Goal: Task Accomplishment & Management: Manage account settings

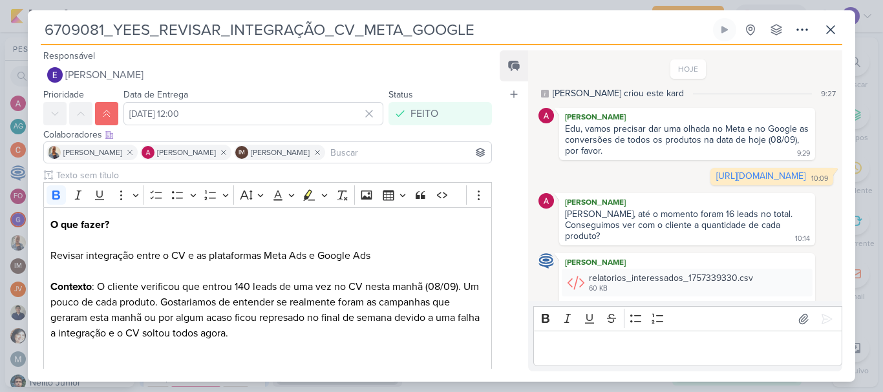
scroll to position [28, 0]
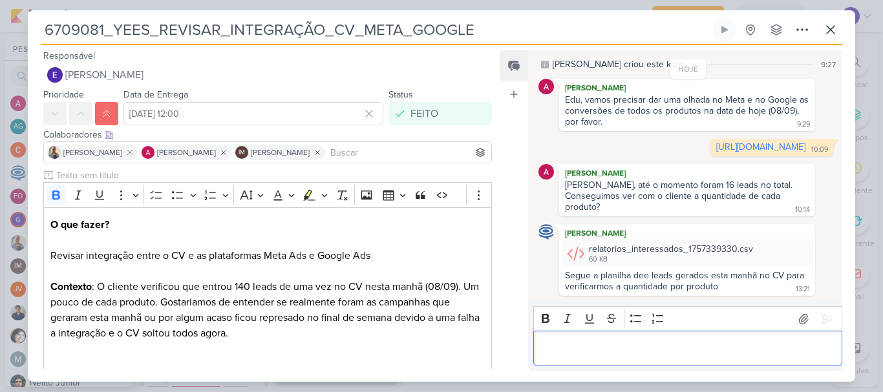
click at [564, 343] on p "Editor editing area: main" at bounding box center [687, 349] width 295 height 16
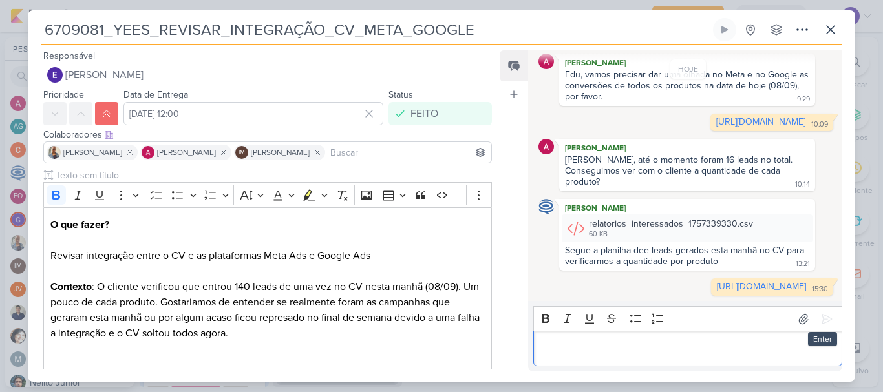
scroll to position [98, 0]
click at [777, 345] on p "Editor editing area: main" at bounding box center [687, 349] width 295 height 16
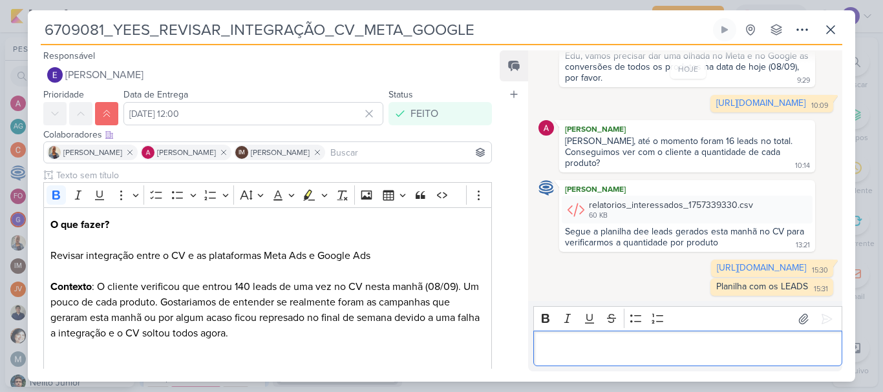
scroll to position [117, 0]
click at [829, 30] on icon at bounding box center [831, 30] width 16 height 16
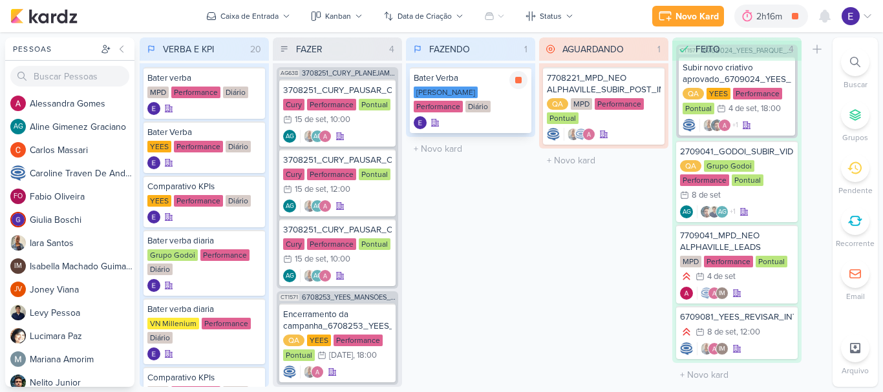
click at [449, 118] on div at bounding box center [471, 122] width 114 height 13
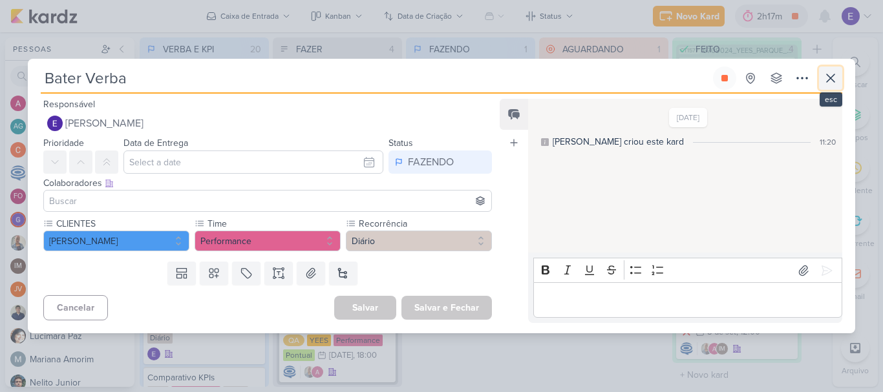
click at [825, 76] on icon at bounding box center [831, 78] width 16 height 16
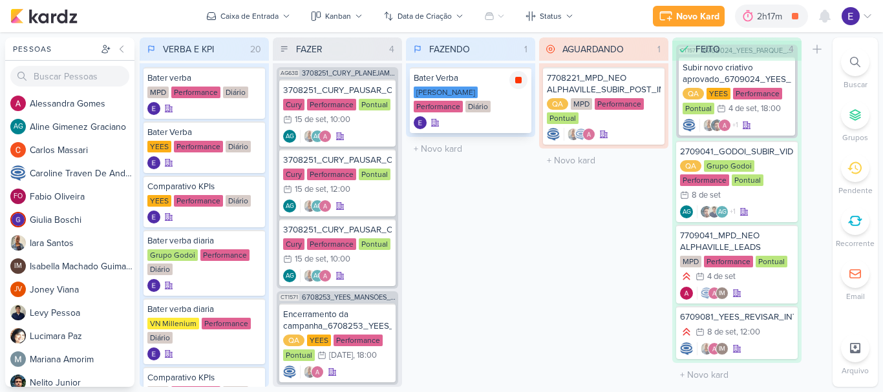
click at [518, 82] on icon at bounding box center [518, 80] width 6 height 6
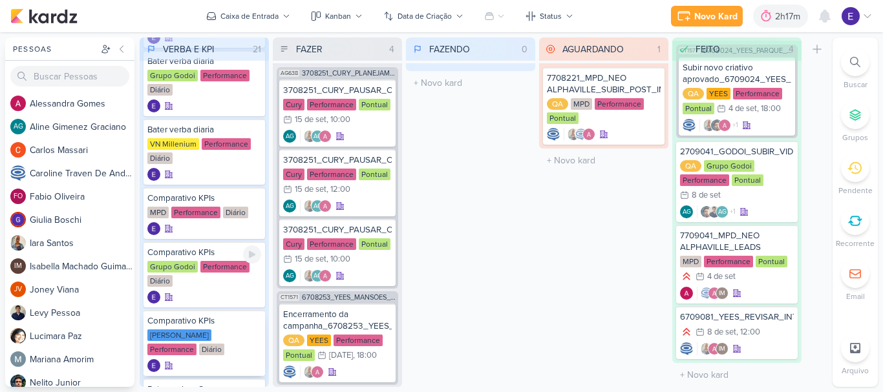
scroll to position [323, 0]
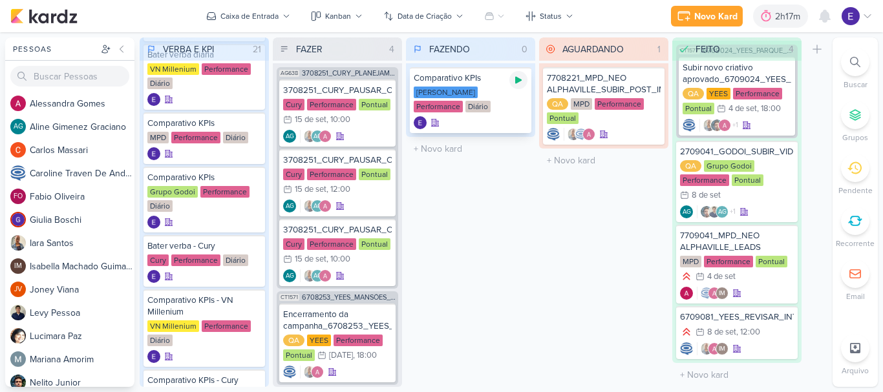
click at [519, 82] on icon at bounding box center [518, 80] width 6 height 7
click at [505, 104] on div "[PERSON_NAME] Performance Diário" at bounding box center [471, 100] width 114 height 27
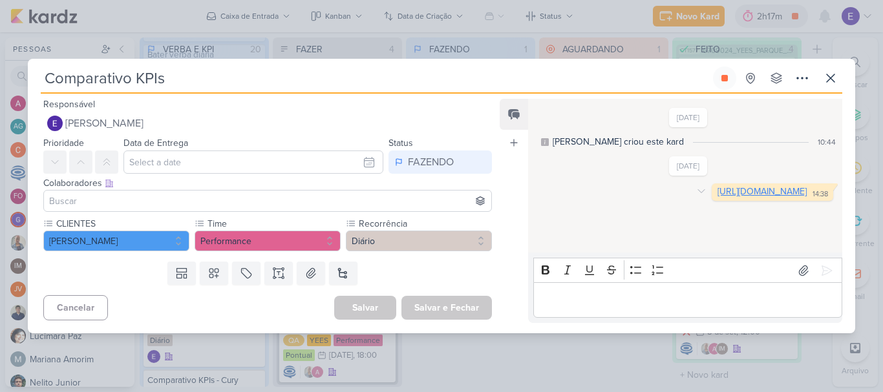
click at [717, 195] on link "[URL][DOMAIN_NAME]" at bounding box center [761, 191] width 89 height 11
click at [724, 81] on icon at bounding box center [724, 78] width 6 height 6
click at [828, 79] on icon at bounding box center [831, 78] width 8 height 8
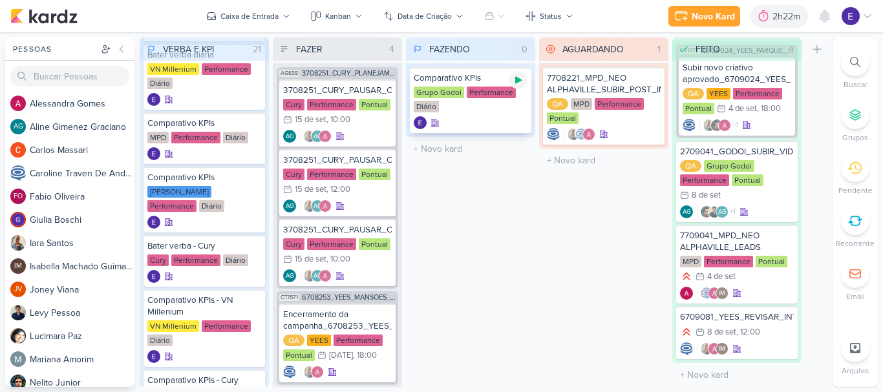
click at [516, 85] on div at bounding box center [518, 80] width 18 height 18
click at [505, 114] on div "Comparativo KPIs Grupo Godoi Performance Diário" at bounding box center [470, 100] width 121 height 66
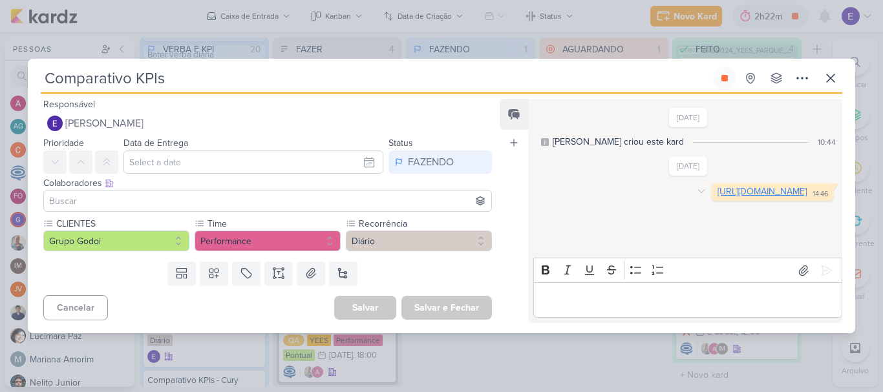
click at [717, 197] on link "[URL][DOMAIN_NAME]" at bounding box center [761, 191] width 89 height 11
click at [834, 79] on icon at bounding box center [831, 78] width 16 height 16
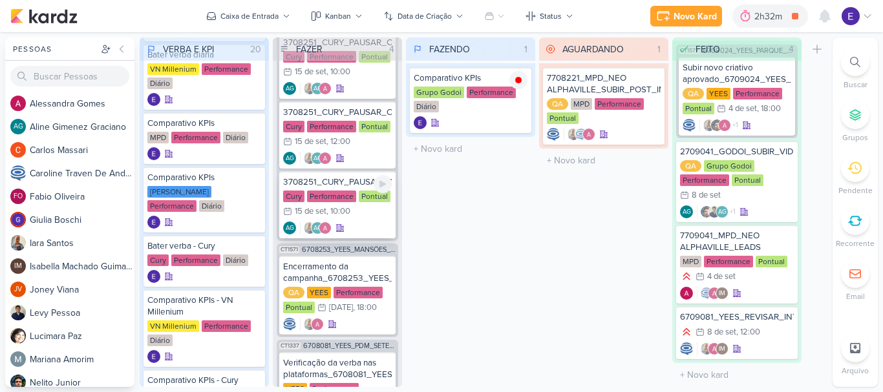
scroll to position [224, 0]
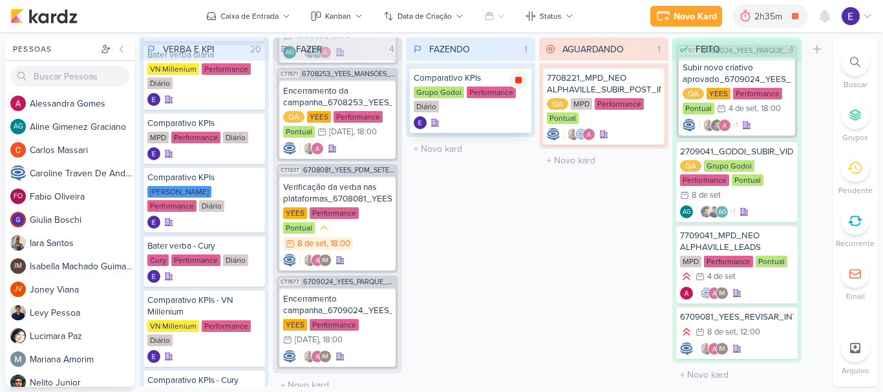
click at [515, 78] on icon at bounding box center [518, 80] width 10 height 10
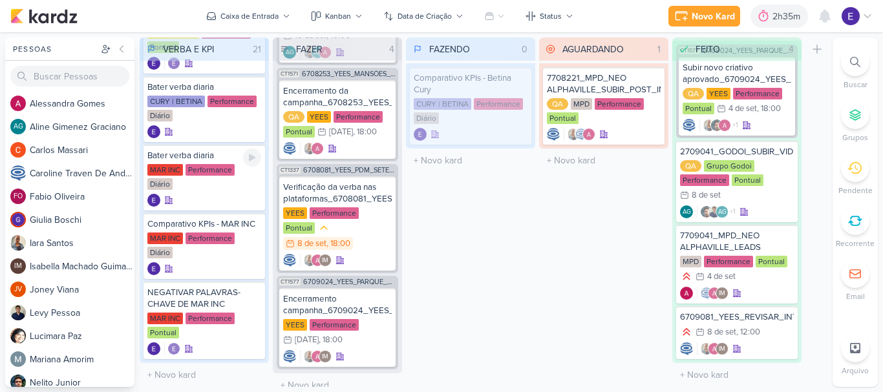
scroll to position [1022, 0]
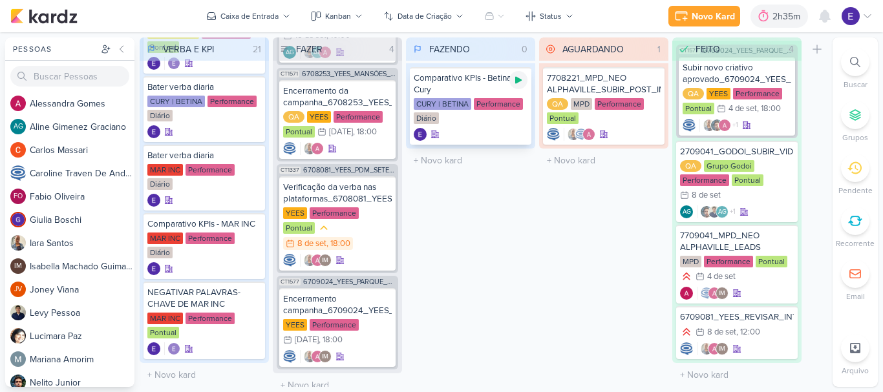
click at [517, 84] on icon at bounding box center [518, 80] width 10 height 10
click at [505, 117] on div "CURY | BETINA Performance Diário" at bounding box center [471, 111] width 114 height 27
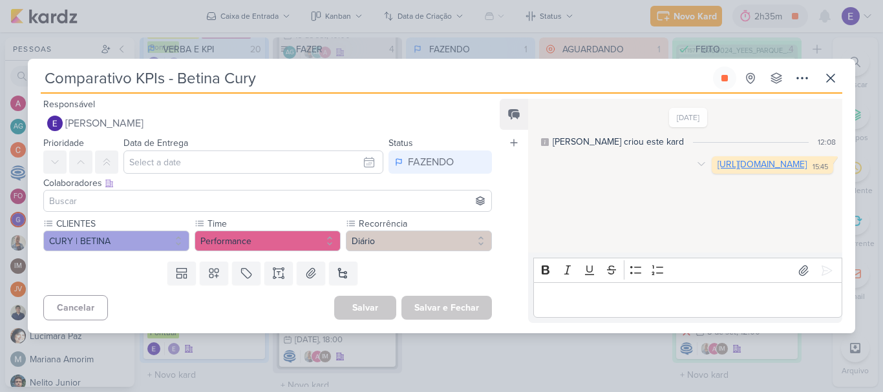
click at [717, 170] on link "[URL][DOMAIN_NAME]" at bounding box center [761, 164] width 89 height 11
click at [717, 87] on button at bounding box center [724, 78] width 23 height 23
click at [830, 81] on icon at bounding box center [831, 78] width 16 height 16
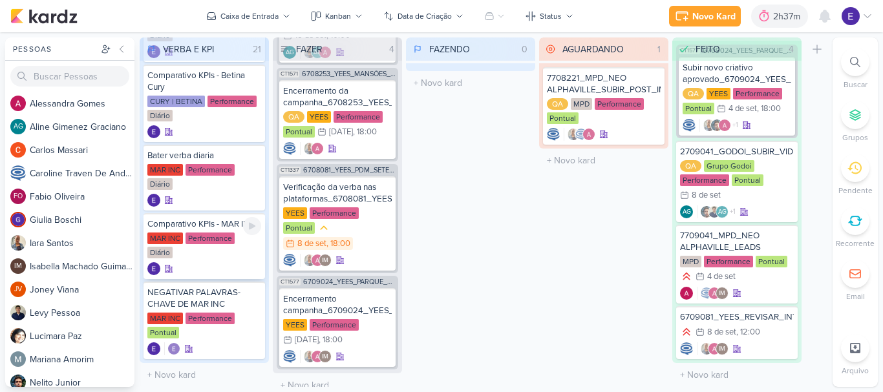
scroll to position [1034, 0]
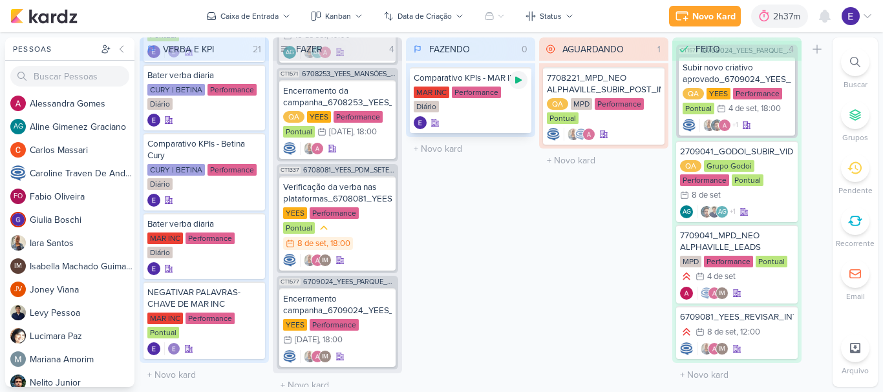
click at [514, 83] on icon at bounding box center [518, 80] width 10 height 10
click at [500, 116] on div "Comparativo KPIs - MAR INC MAR INC Performance Diário" at bounding box center [470, 100] width 121 height 66
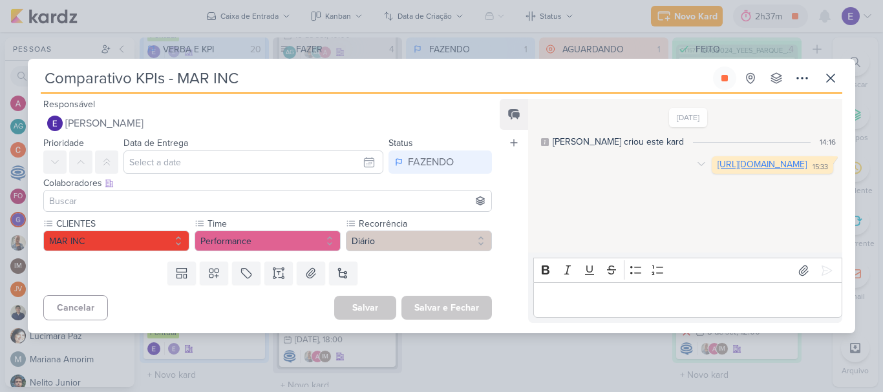
click at [717, 170] on link "[URL][DOMAIN_NAME]" at bounding box center [761, 164] width 89 height 11
click at [723, 82] on icon at bounding box center [724, 78] width 10 height 10
click at [831, 83] on icon at bounding box center [831, 78] width 16 height 16
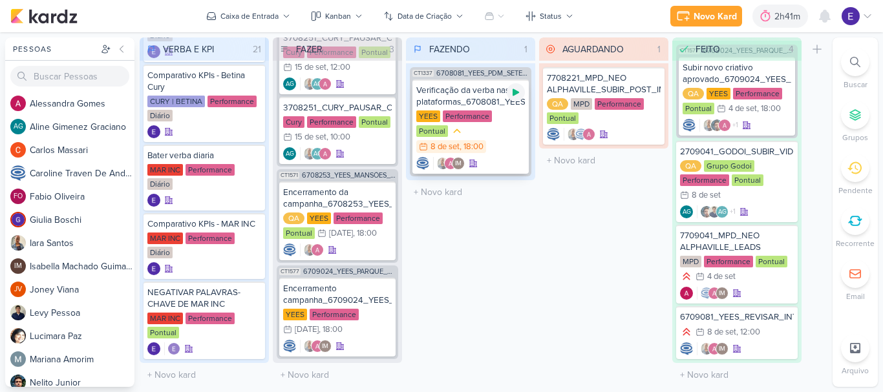
scroll to position [127, 0]
click at [517, 85] on div at bounding box center [516, 92] width 18 height 18
click at [483, 143] on div ", 18:00" at bounding box center [471, 147] width 24 height 8
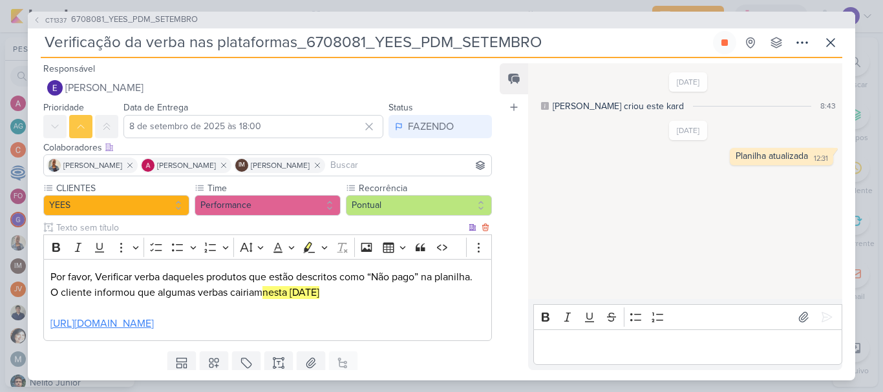
click at [233, 332] on p "[URL][DOMAIN_NAME]" at bounding box center [267, 316] width 434 height 31
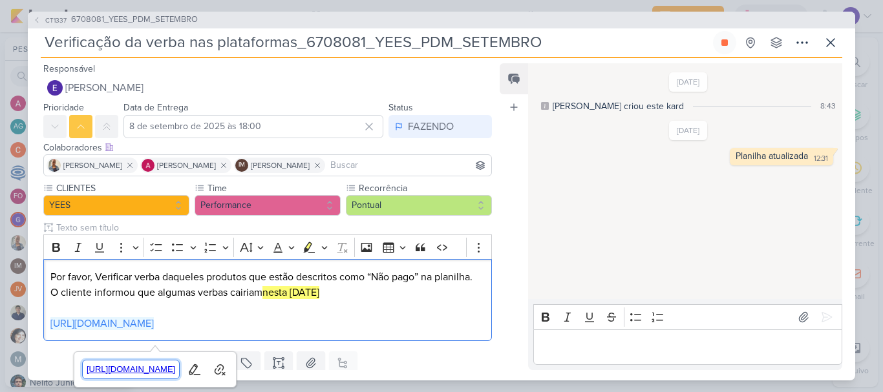
click at [180, 362] on span "[URL][DOMAIN_NAME]" at bounding box center [131, 370] width 97 height 16
click at [834, 46] on icon at bounding box center [831, 43] width 8 height 8
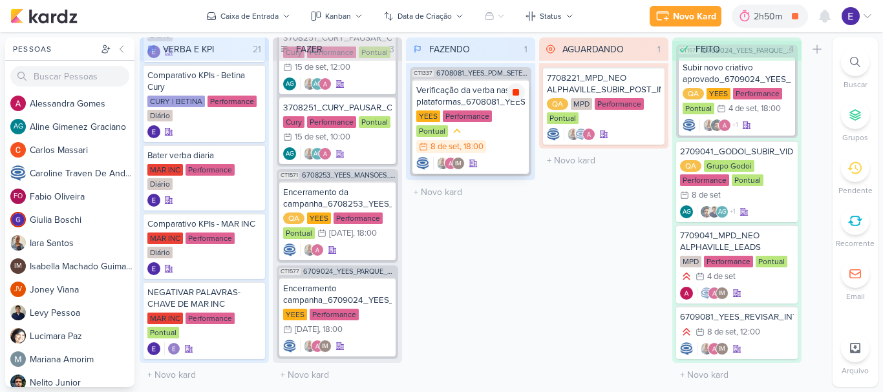
click at [512, 91] on icon at bounding box center [515, 92] width 6 height 6
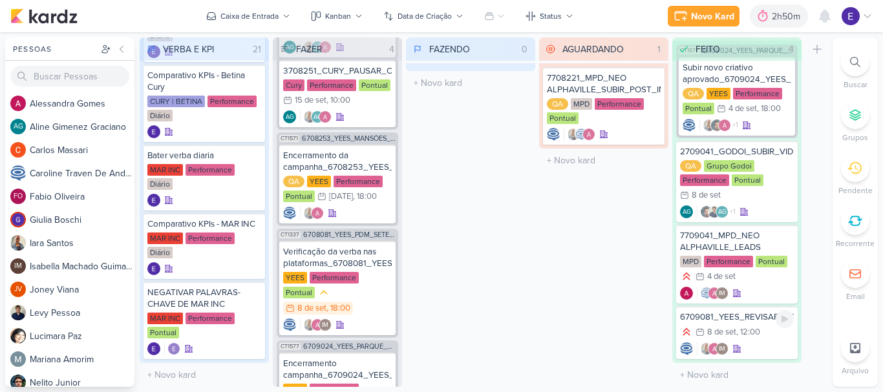
scroll to position [0, 0]
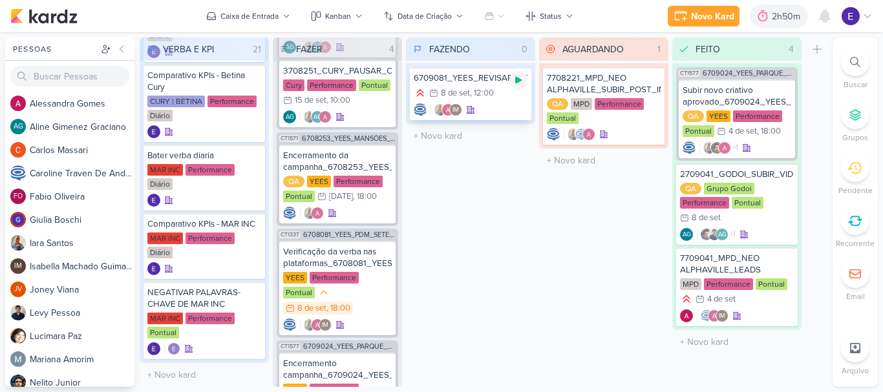
click at [520, 85] on div at bounding box center [518, 80] width 18 height 18
click at [487, 109] on div "IM" at bounding box center [471, 109] width 114 height 13
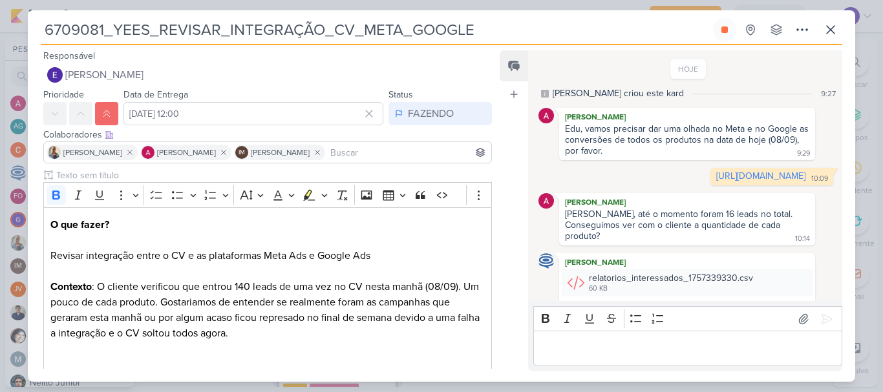
scroll to position [117, 0]
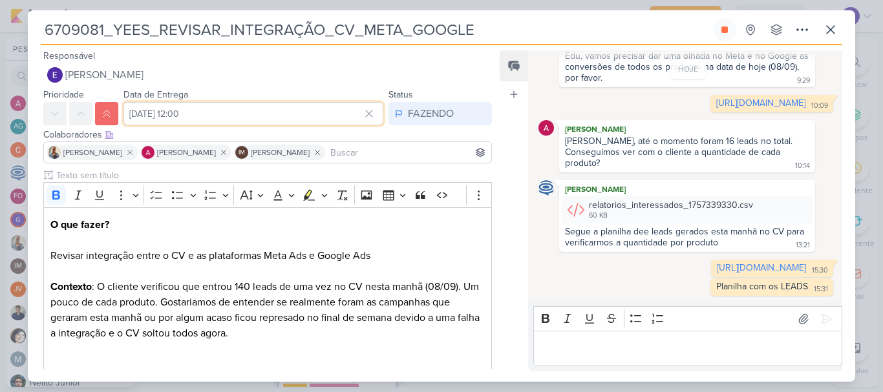
click at [324, 113] on input "[DATE] 12:00" at bounding box center [253, 113] width 260 height 23
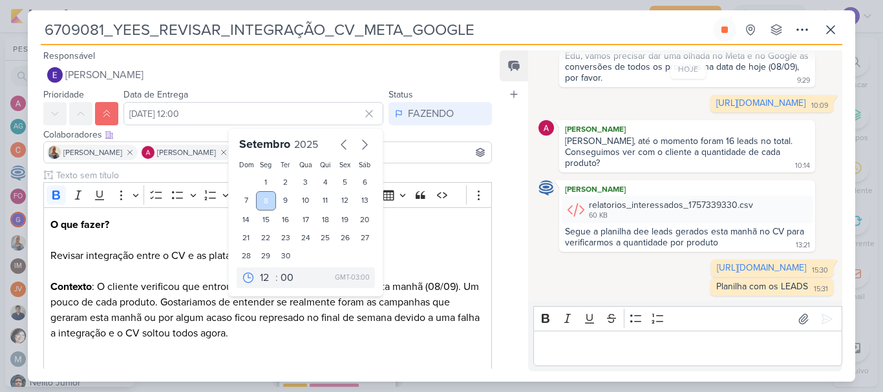
click at [259, 203] on div "8" at bounding box center [266, 200] width 20 height 19
click at [262, 275] on select "00 01 02 03 04 05 06 07 08 09 10 11 12 13 14 15 16 17 18 19 20 21 22 23" at bounding box center [266, 278] width 18 height 16
select select "18"
click at [257, 270] on select "00 01 02 03 04 05 06 07 08 09 10 11 12 13 14 15 16 17 18 19 20 21 22 23" at bounding box center [266, 278] width 18 height 16
type input "8 de setembro de 2025 às 18:00"
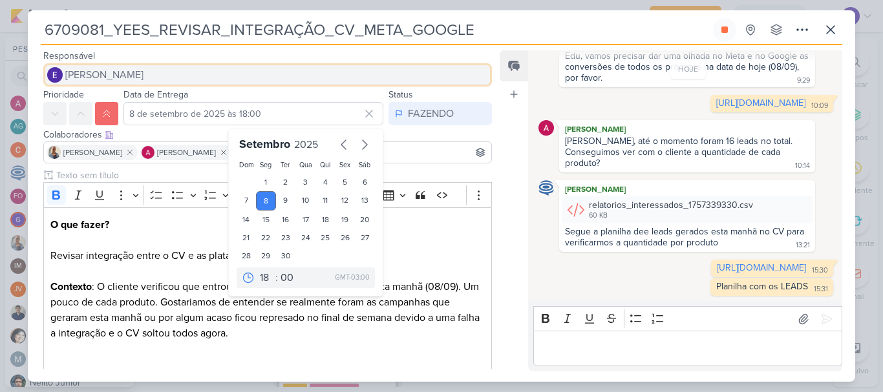
click at [414, 68] on button "[PERSON_NAME]" at bounding box center [267, 74] width 449 height 23
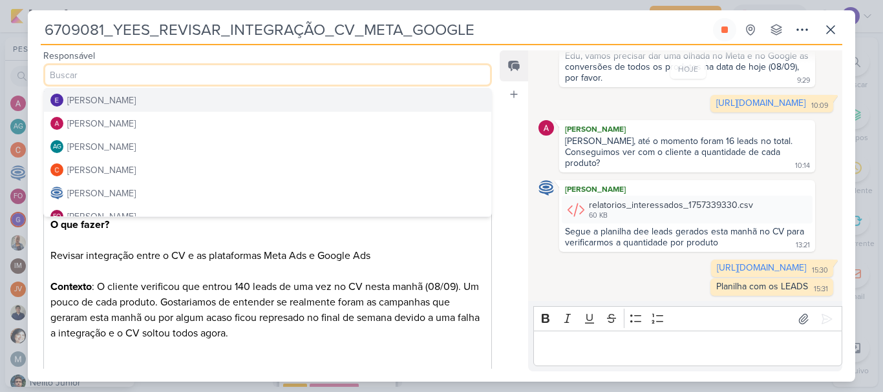
click at [500, 28] on input "6709081_YEES_REVISAR_INTEGRAÇÃO_CV_META_GOOGLE" at bounding box center [376, 29] width 670 height 23
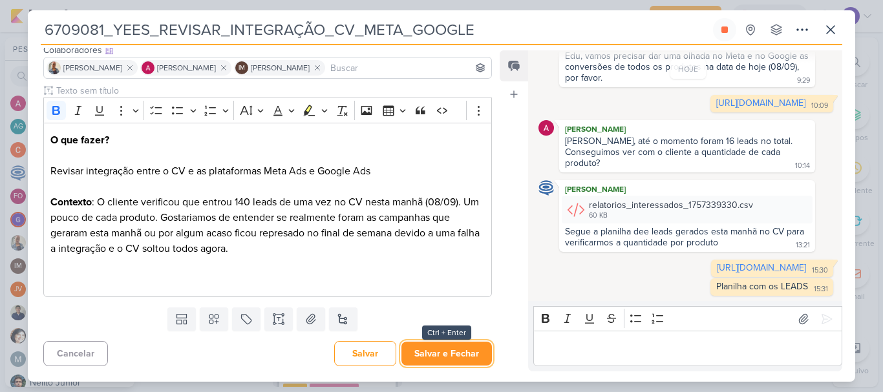
click at [462, 354] on button "Salvar e Fechar" at bounding box center [446, 354] width 90 height 24
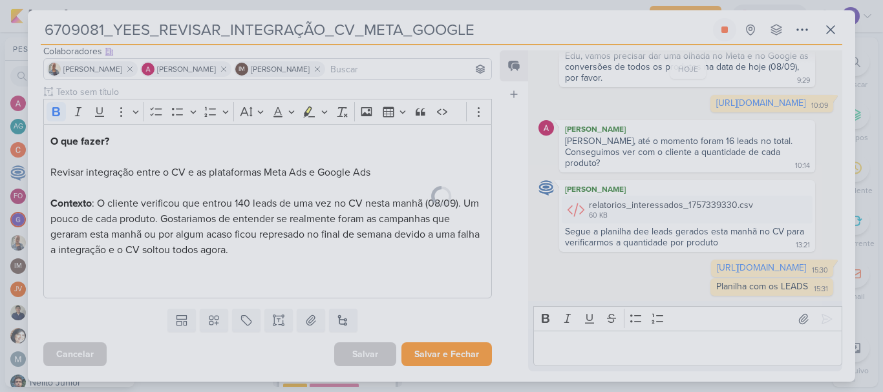
scroll to position [83, 0]
